Goal: Task Accomplishment & Management: Manage account settings

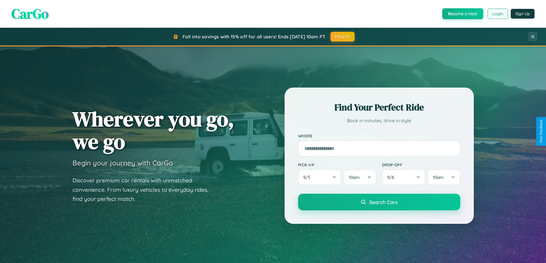
click at [497, 14] on button "Login" at bounding box center [497, 14] width 20 height 10
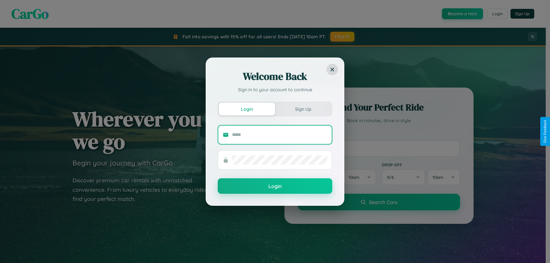
click at [280, 135] on input "text" at bounding box center [279, 134] width 95 height 9
type input "**********"
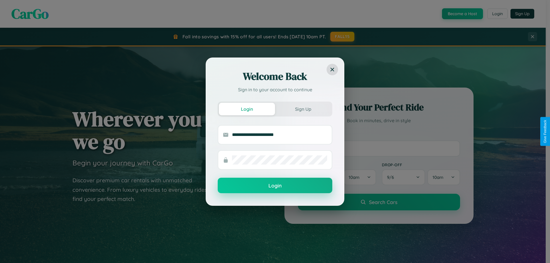
click at [275, 186] on button "Login" at bounding box center [275, 185] width 115 height 15
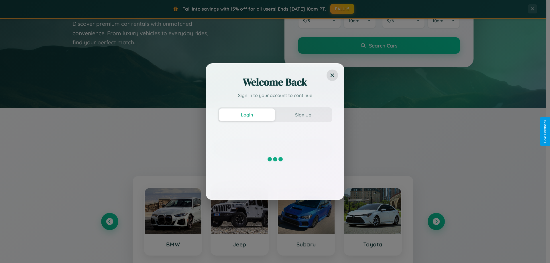
scroll to position [247, 0]
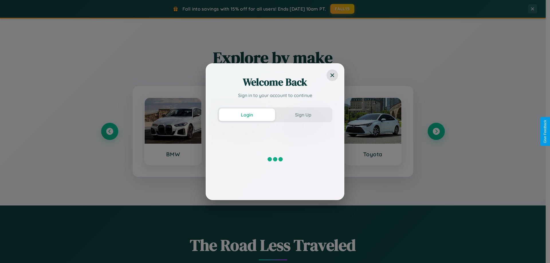
click at [109, 131] on div "Welcome Back Sign in to your account to continue Login Sign Up" at bounding box center [275, 131] width 550 height 263
click at [436, 131] on div "Welcome Back Sign in to your account to continue Login Sign Up" at bounding box center [275, 131] width 550 height 263
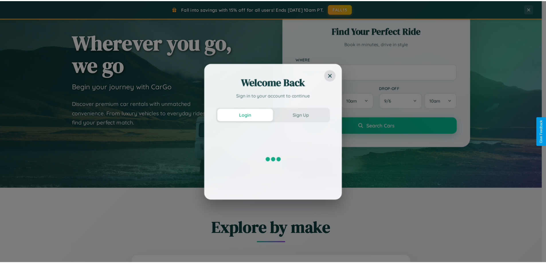
scroll to position [0, 0]
